Goal: Information Seeking & Learning: Learn about a topic

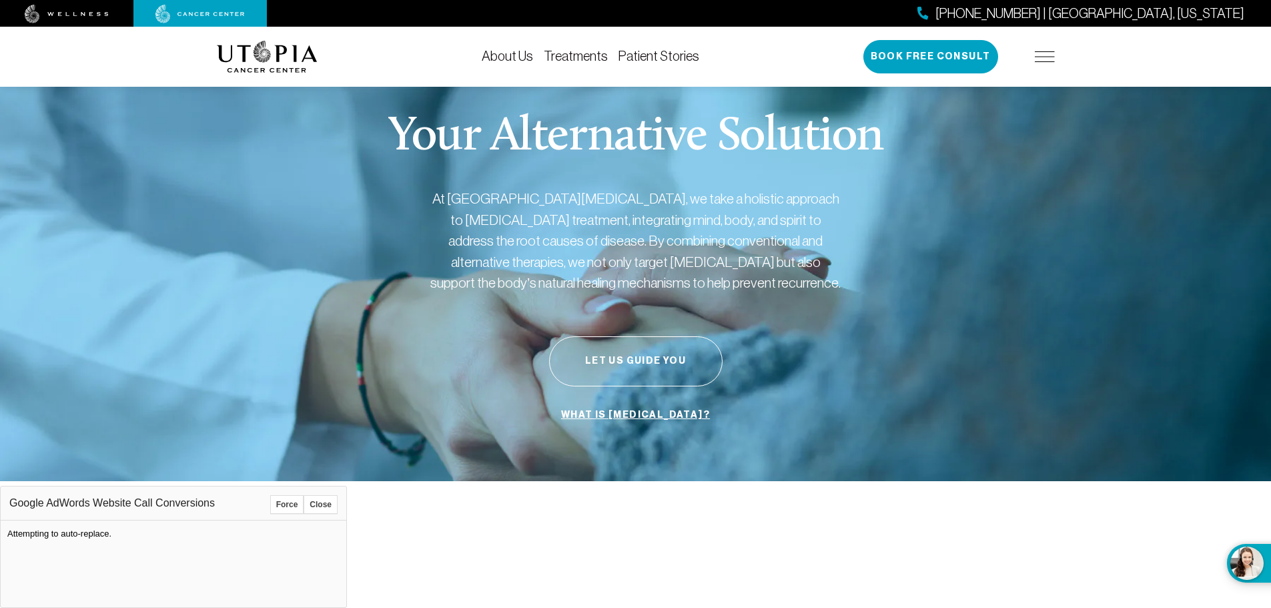
click at [296, 504] on button "Force" at bounding box center [287, 504] width 34 height 19
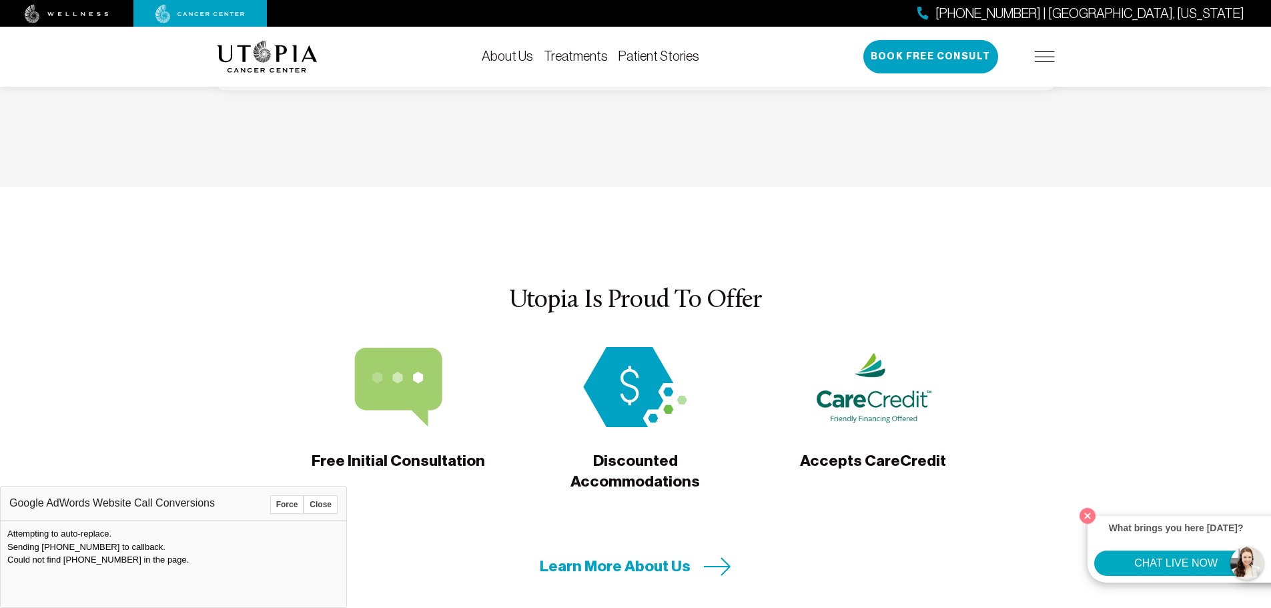
scroll to position [3669, 0]
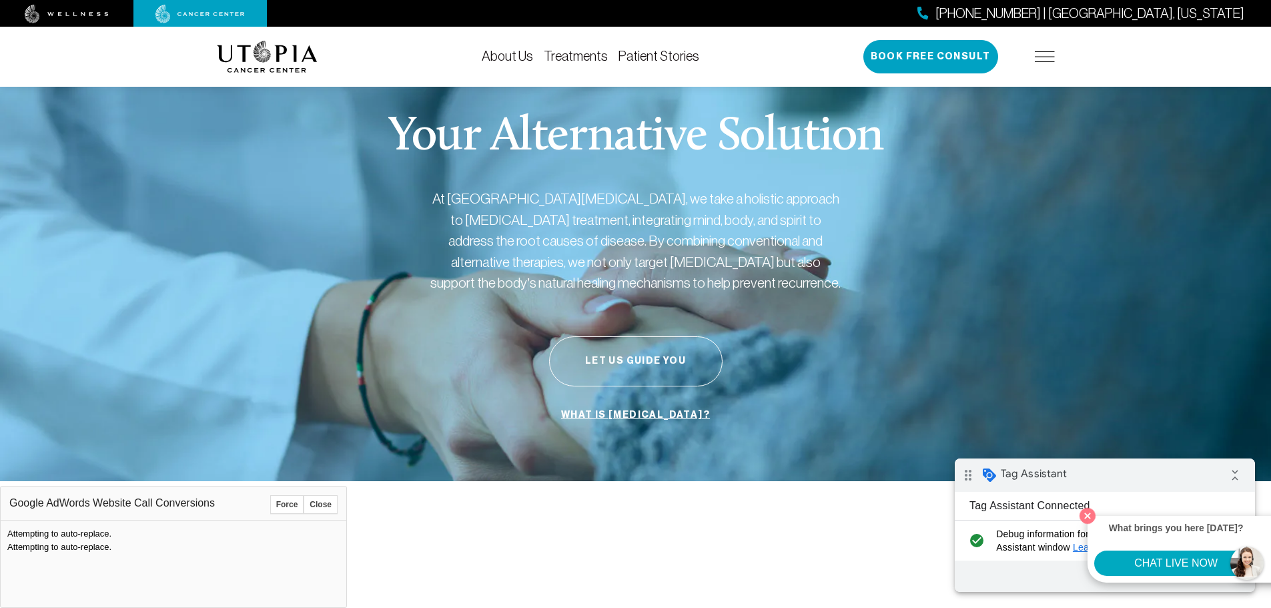
click at [290, 508] on button "Force" at bounding box center [287, 504] width 34 height 19
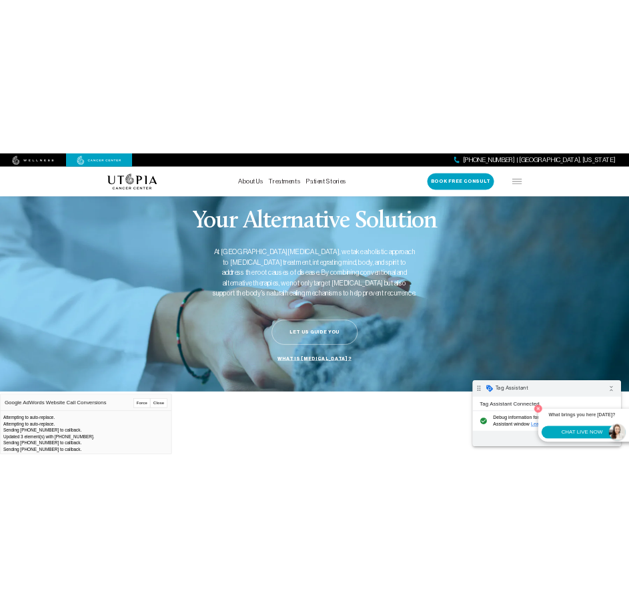
scroll to position [18, 0]
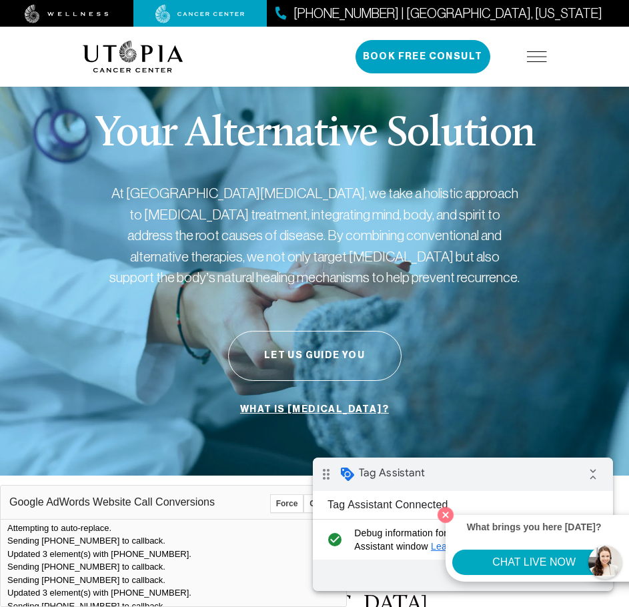
click at [551, 52] on div "About Us Treatments Patient Stories 727-516-2283 | Tampa, Florida Book Free Con…" at bounding box center [315, 57] width 480 height 60
click at [546, 57] on img at bounding box center [537, 56] width 20 height 11
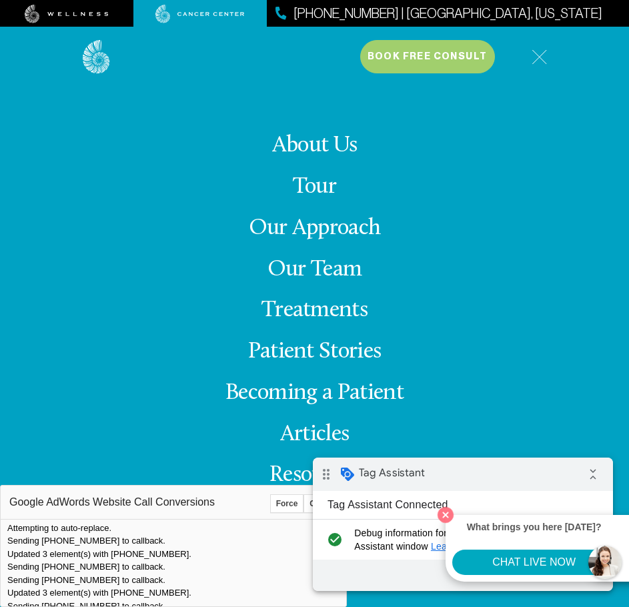
click at [342, 232] on link "Our Approach" at bounding box center [315, 228] width 132 height 23
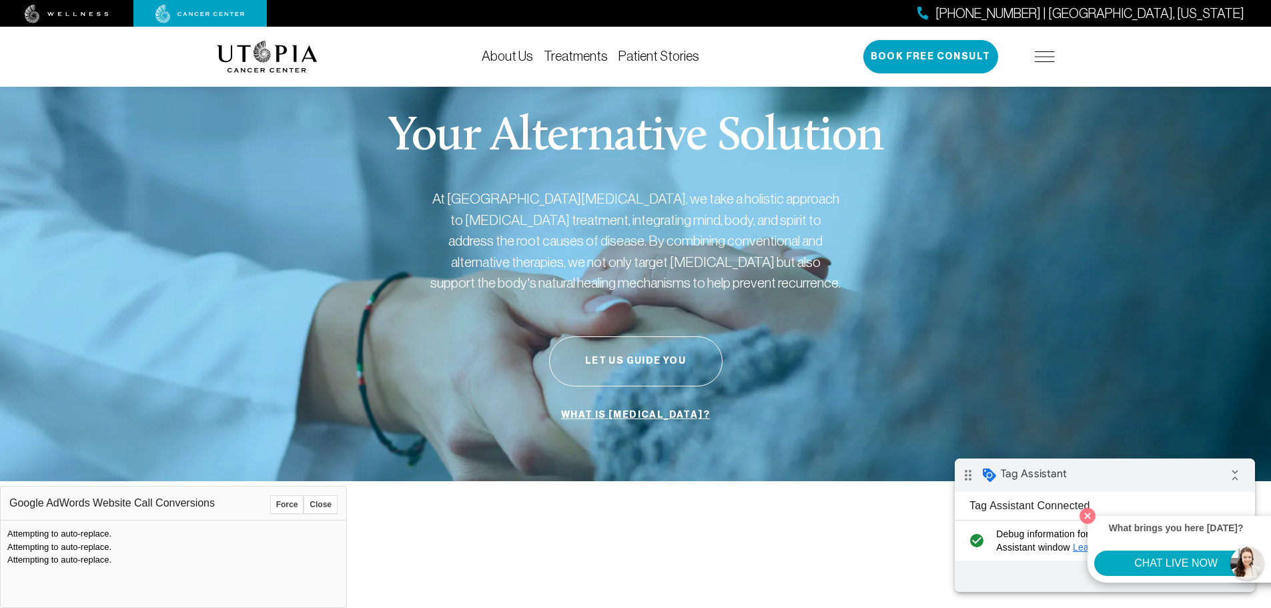
click at [290, 500] on button "Force" at bounding box center [287, 504] width 34 height 19
